Goal: Book appointment/travel/reservation

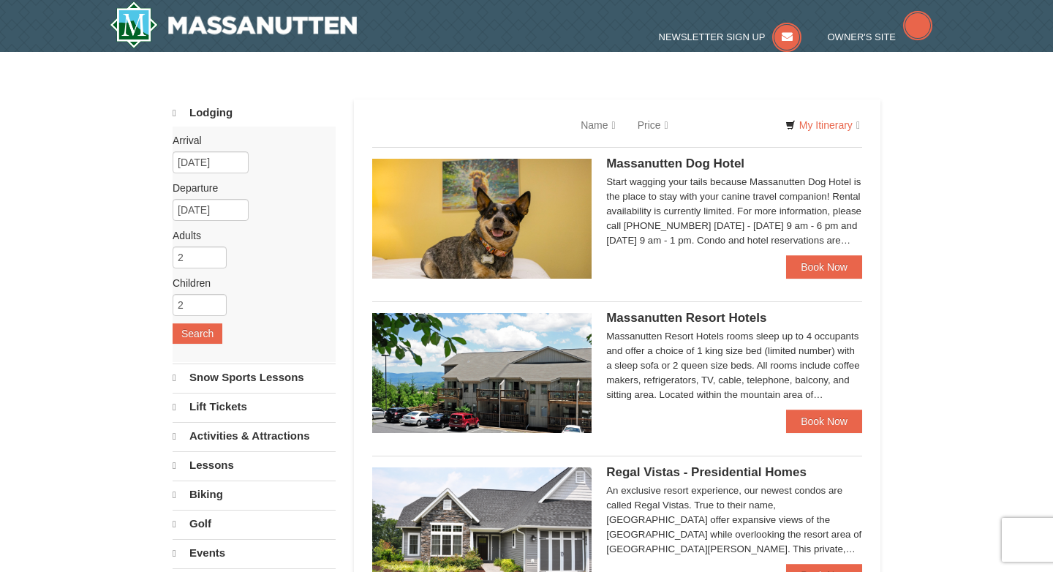
select select "10"
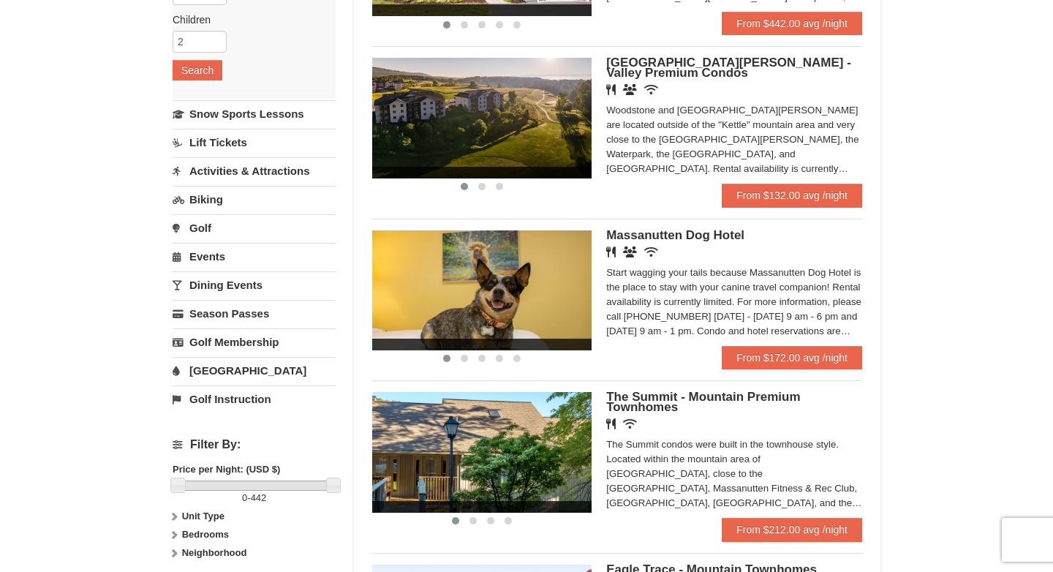
scroll to position [297, 0]
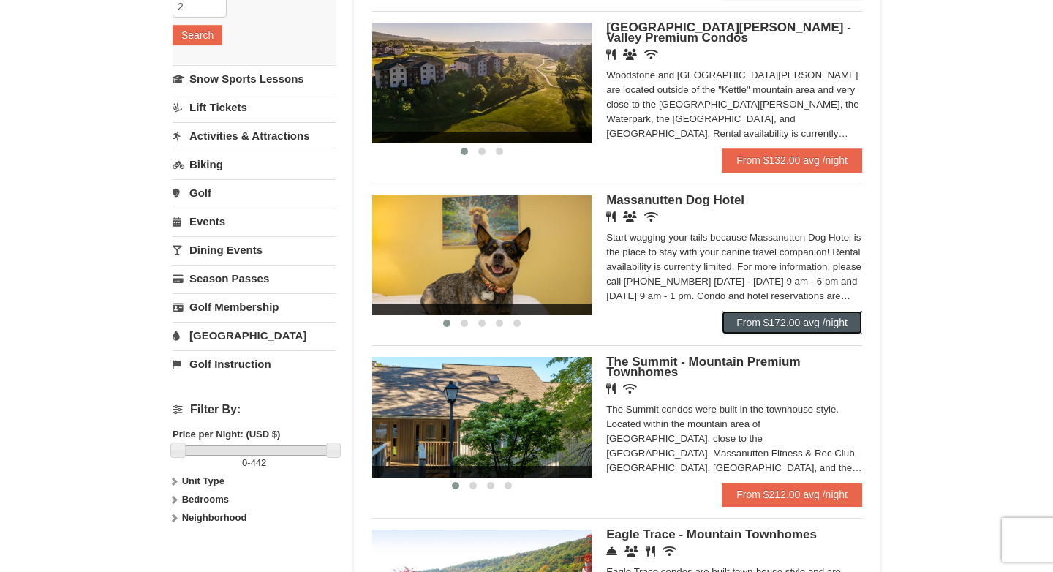
click at [796, 325] on link "From $172.00 avg /night" at bounding box center [792, 322] width 140 height 23
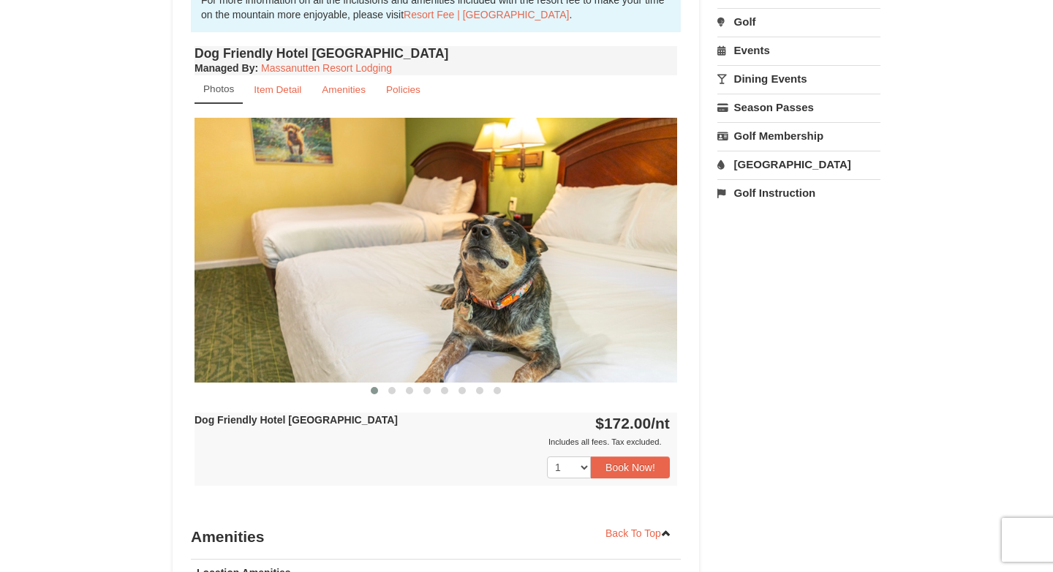
scroll to position [513, 0]
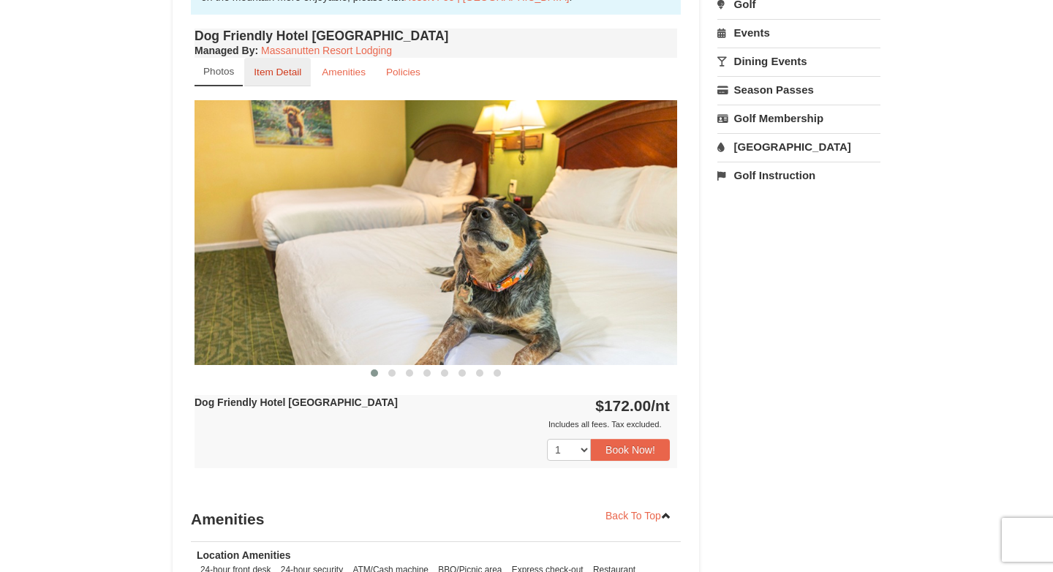
click at [300, 77] on small "Item Detail" at bounding box center [278, 72] width 48 height 11
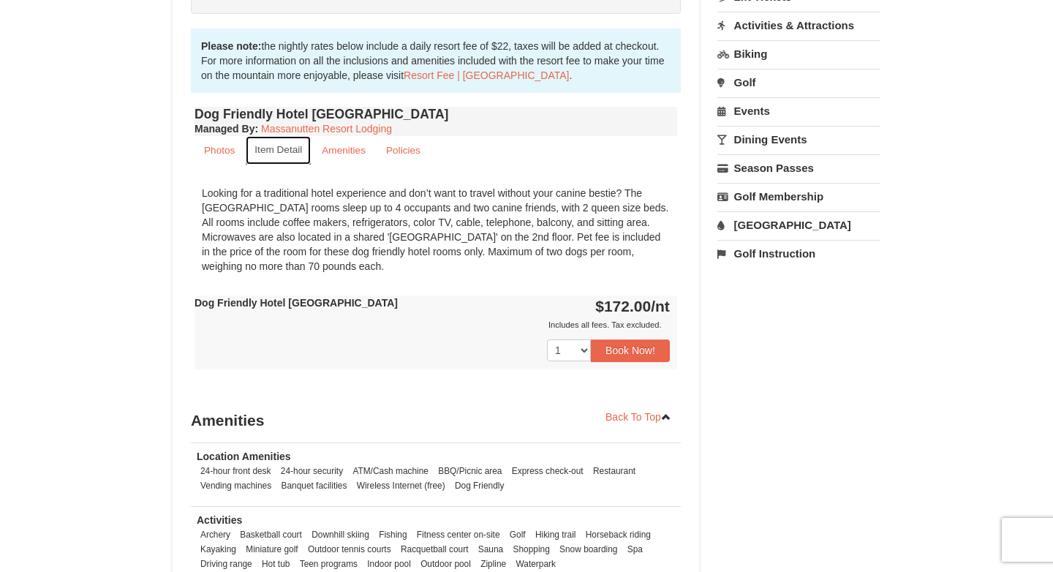
scroll to position [382, 0]
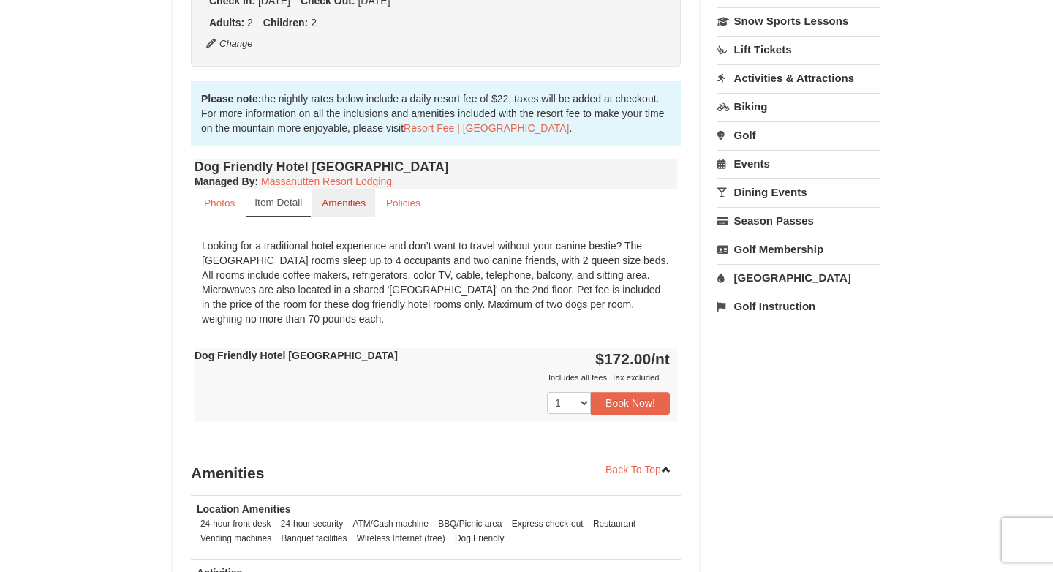
click at [355, 203] on small "Amenities" at bounding box center [344, 202] width 44 height 11
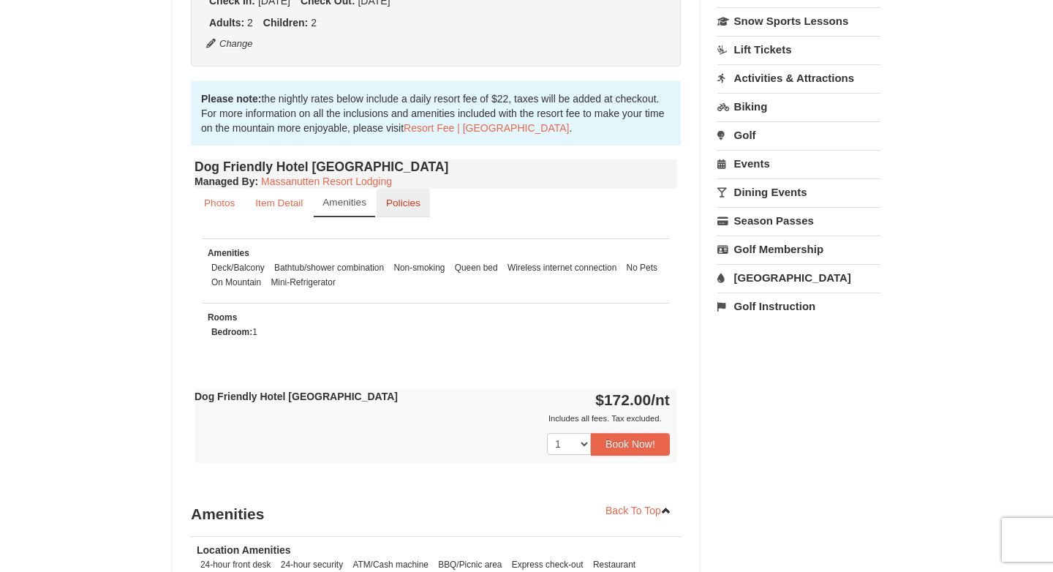
click at [394, 200] on small "Policies" at bounding box center [403, 202] width 34 height 11
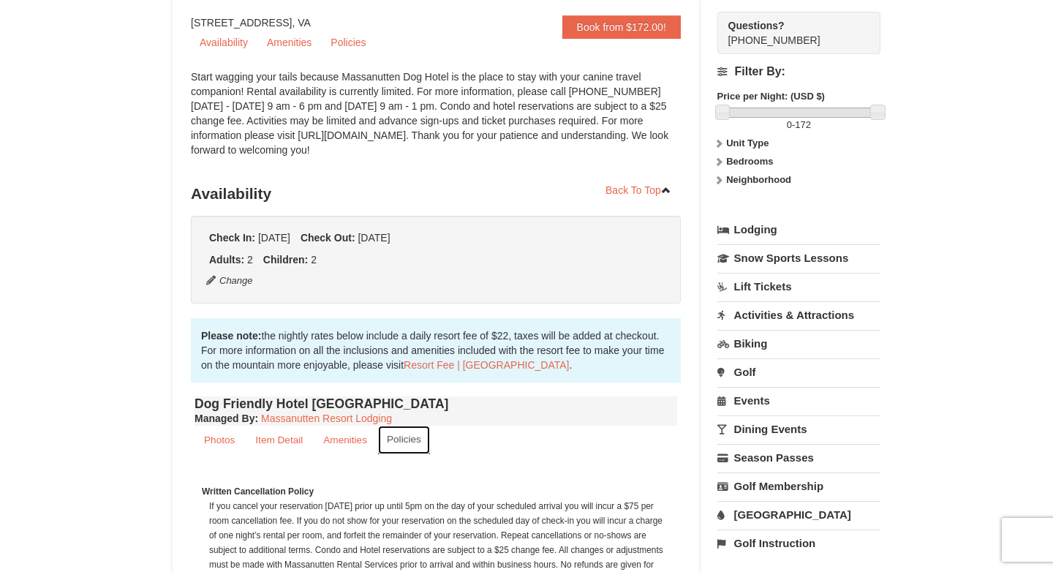
scroll to position [0, 0]
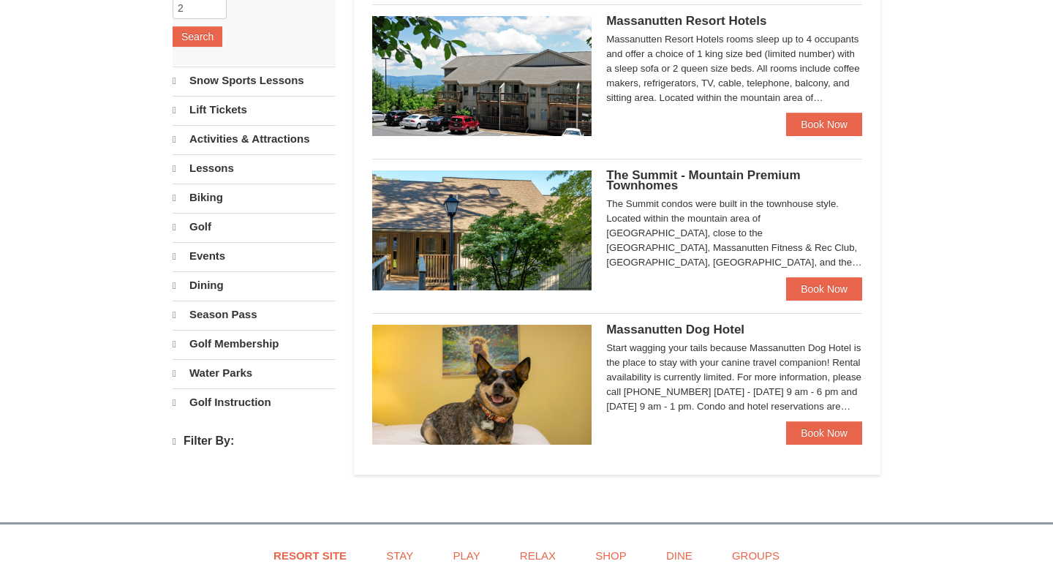
select select "10"
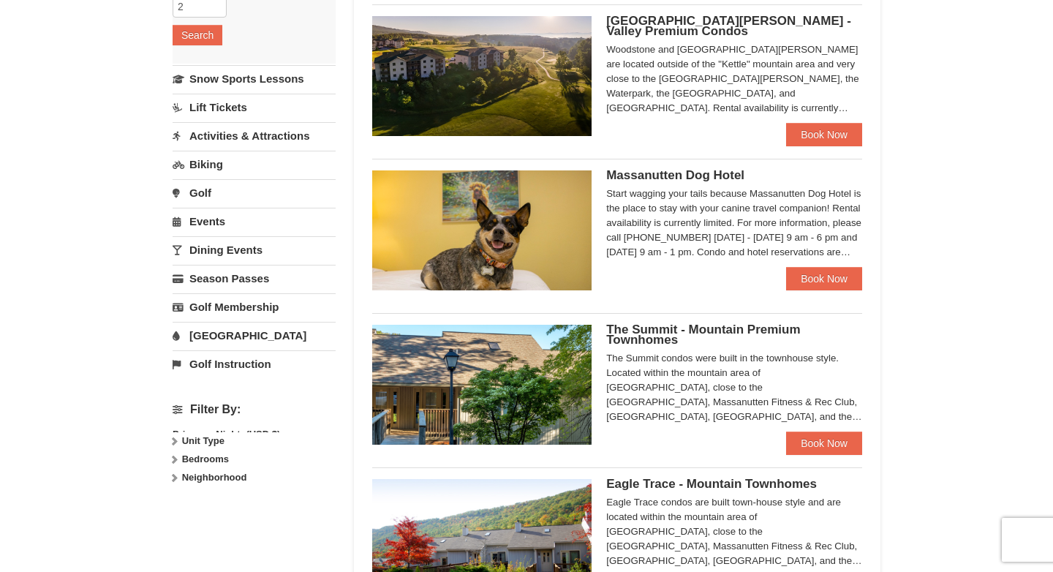
scroll to position [296, 0]
click at [223, 336] on link "[GEOGRAPHIC_DATA]" at bounding box center [254, 335] width 163 height 27
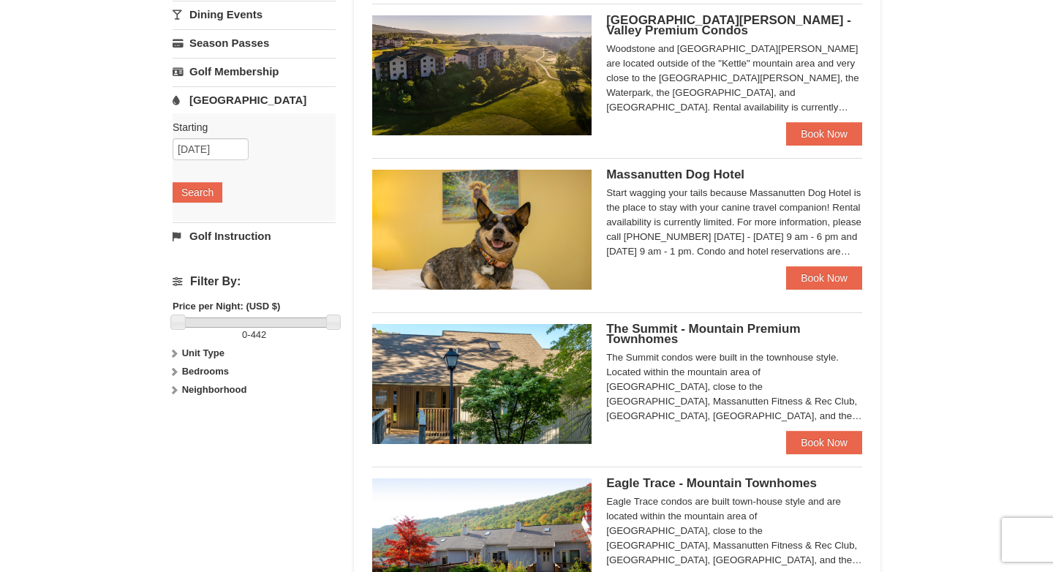
click at [227, 98] on link "[GEOGRAPHIC_DATA]" at bounding box center [254, 99] width 163 height 27
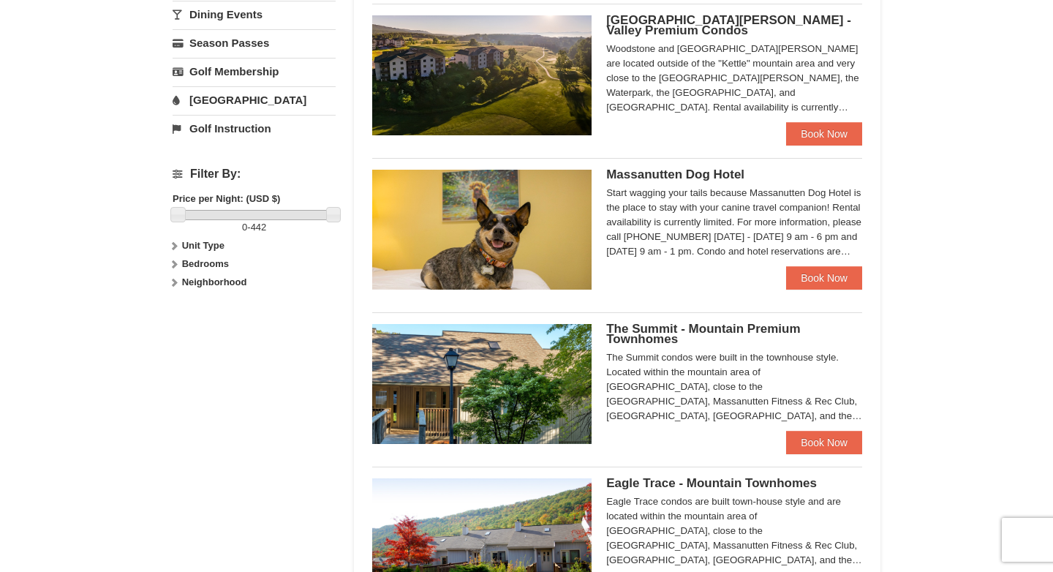
click at [227, 98] on link "[GEOGRAPHIC_DATA]" at bounding box center [254, 99] width 163 height 27
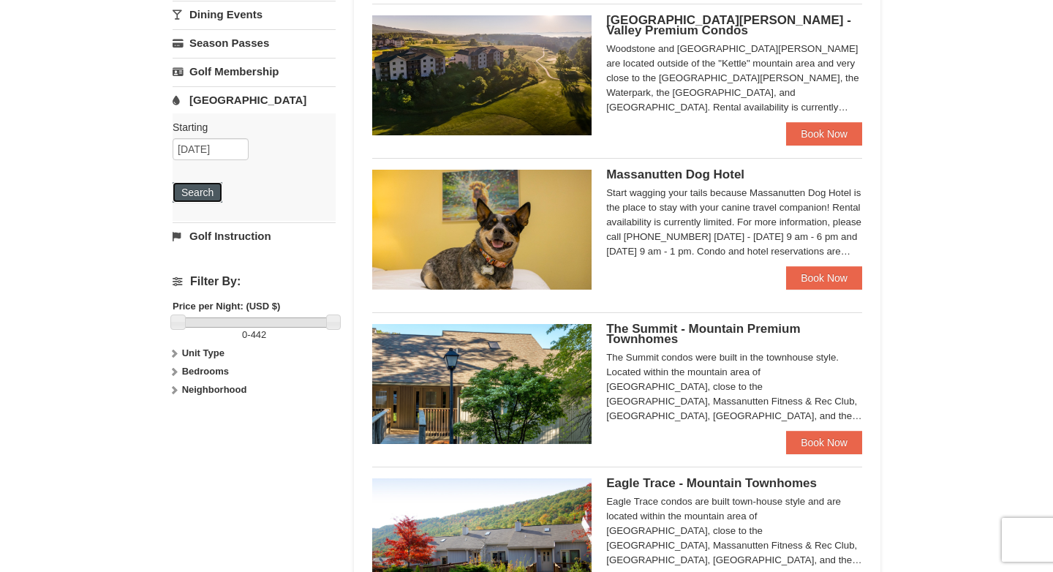
click at [203, 192] on button "Search" at bounding box center [198, 192] width 50 height 20
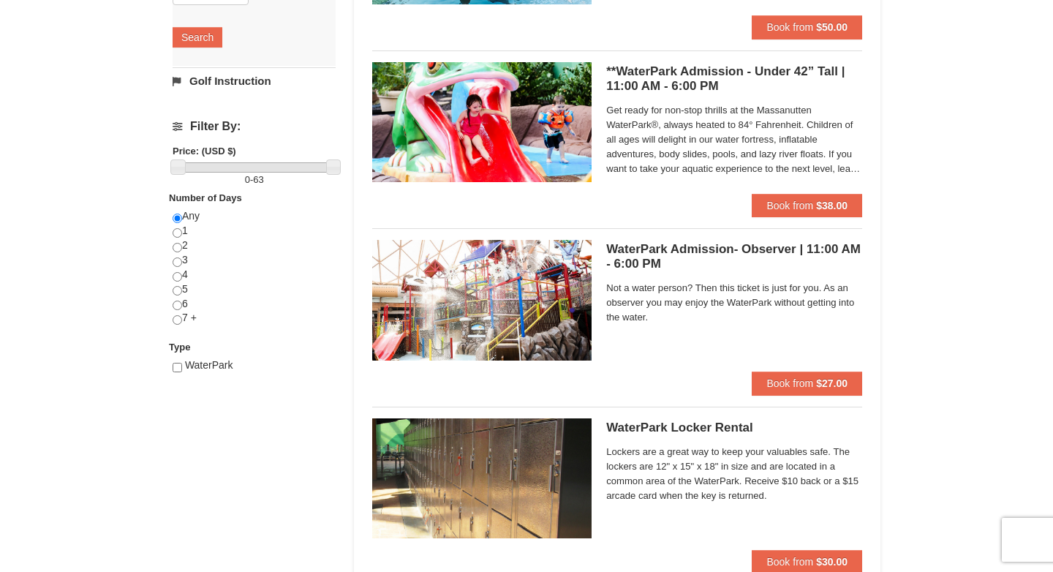
scroll to position [535, 0]
